Goal: Find specific page/section

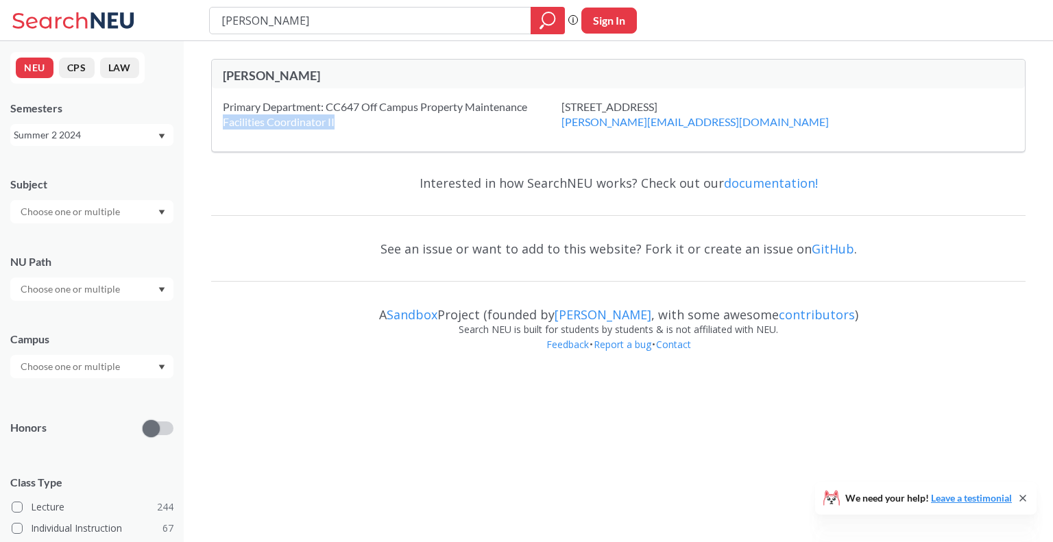
drag, startPoint x: 336, startPoint y: 121, endPoint x: 222, endPoint y: 126, distance: 113.9
click at [223, 126] on div "Primary Department: CC647 Off Campus Property Maintenance Facilities Coordinato…" at bounding box center [392, 114] width 339 height 30
copy div "Facilities Coordinator II"
click at [299, 10] on input "[PERSON_NAME]" at bounding box center [370, 20] width 301 height 23
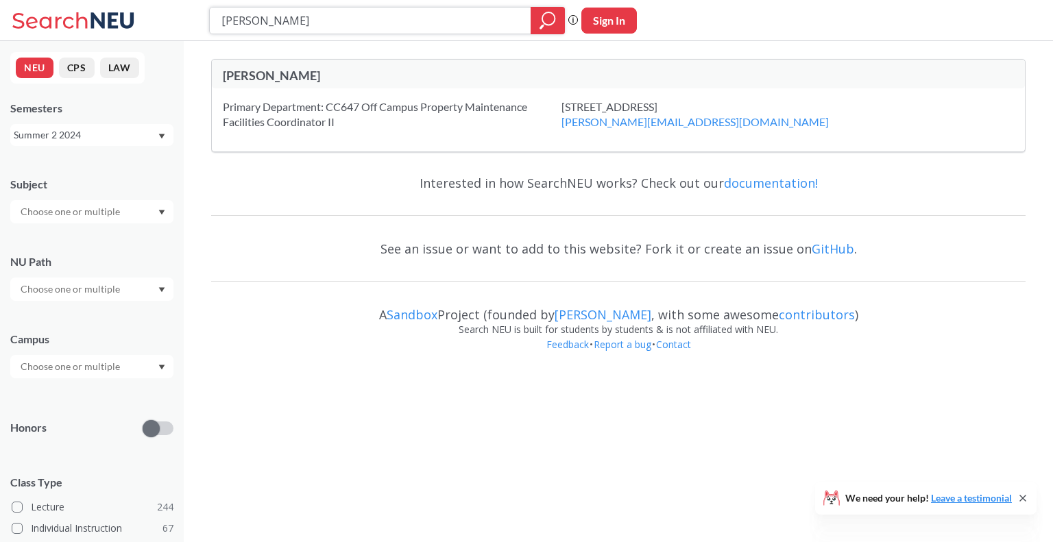
click at [299, 10] on input "[PERSON_NAME]" at bounding box center [370, 20] width 301 height 23
type input "mark facilities"
